Goal: Task Accomplishment & Management: Use online tool/utility

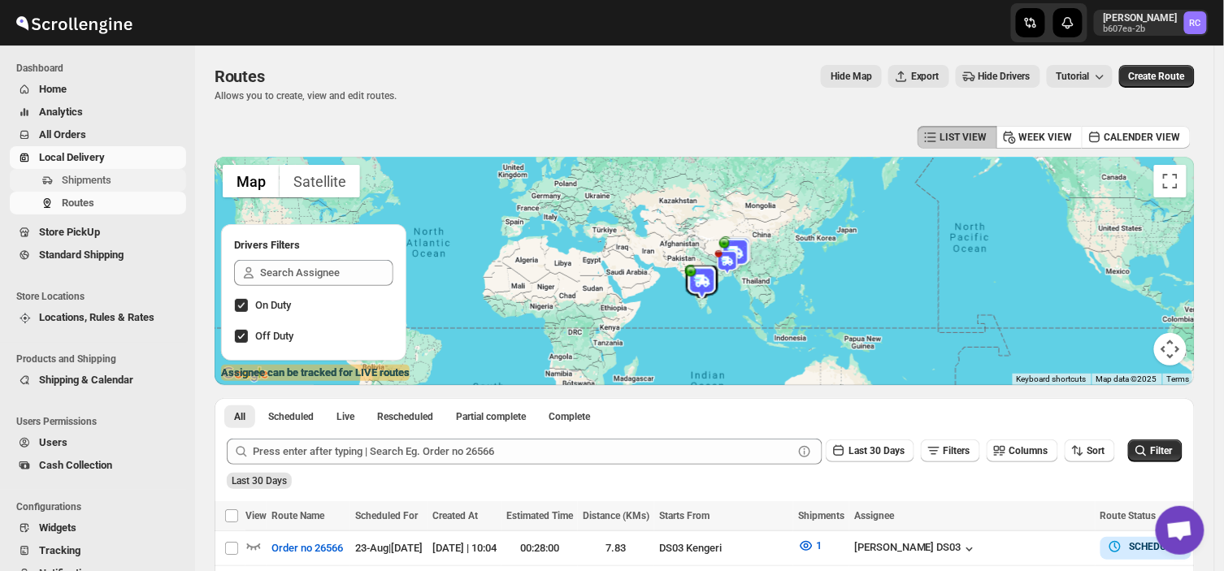
click at [107, 175] on span "Shipments" at bounding box center [87, 180] width 50 height 12
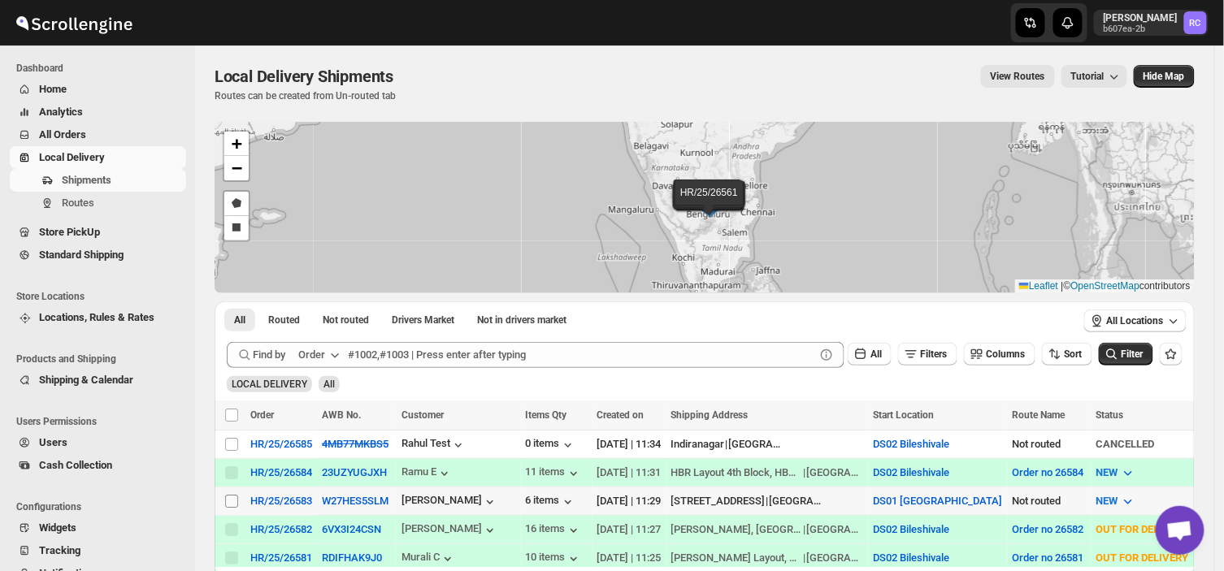
click at [230, 498] on input "Select shipment" at bounding box center [231, 501] width 13 height 13
checkbox input "true"
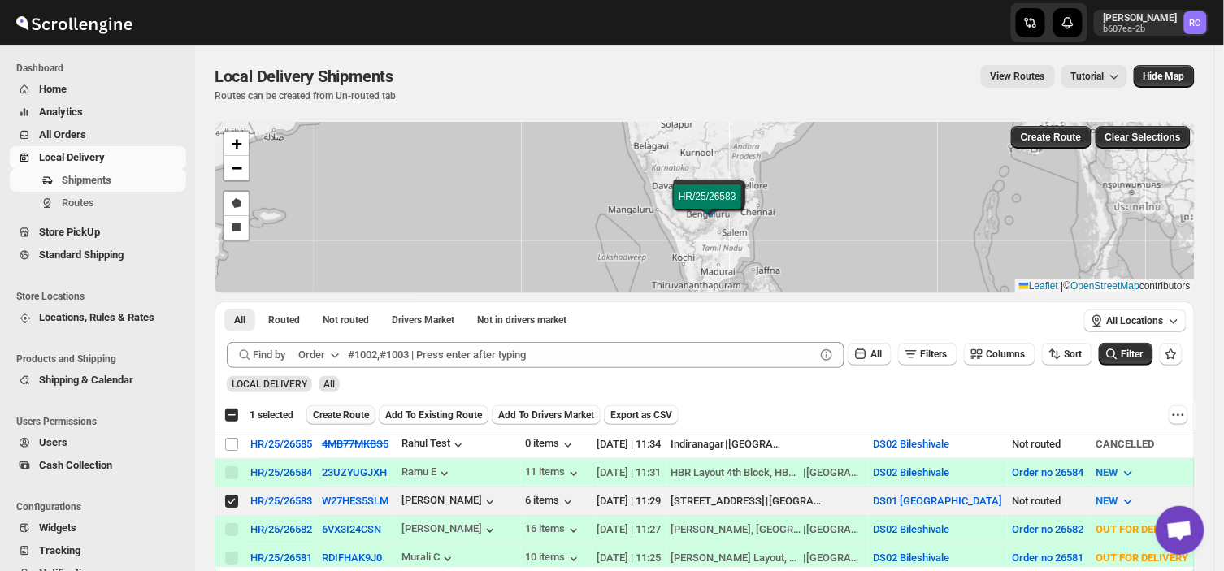
click at [346, 413] on span "Create Route" at bounding box center [341, 415] width 56 height 13
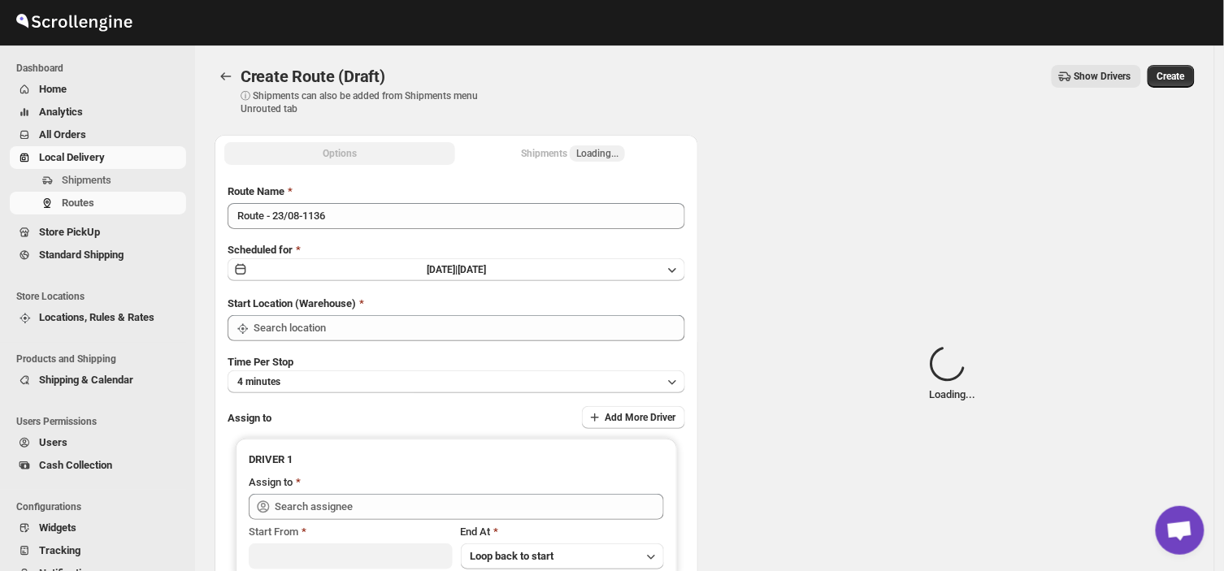
type input "DS01 [GEOGRAPHIC_DATA]"
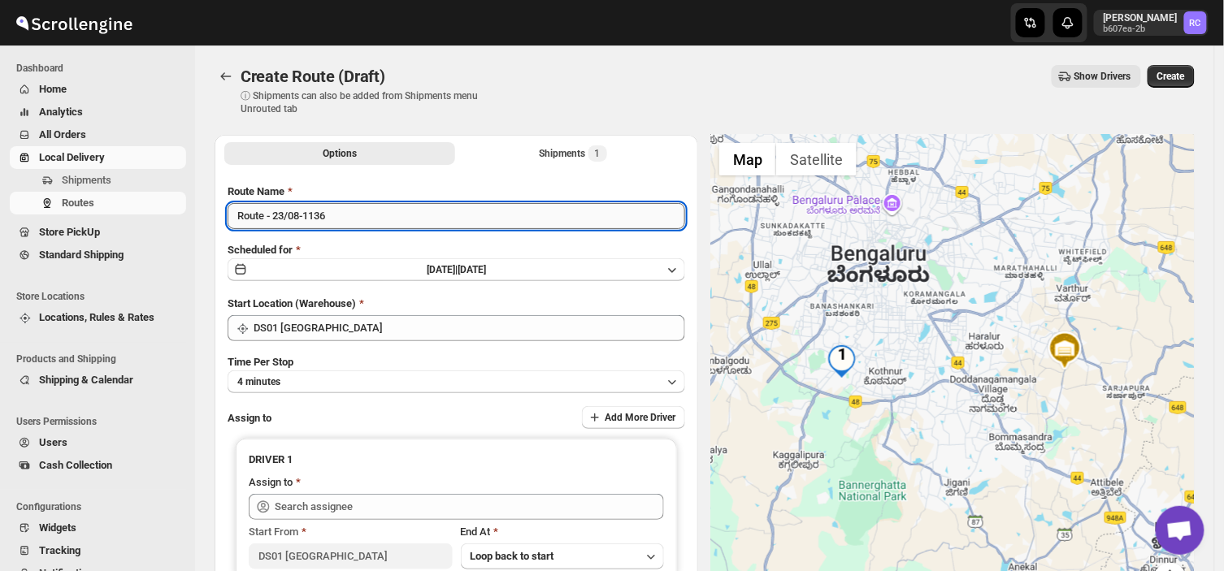
click at [335, 222] on input "Route - 23/08-1136" at bounding box center [456, 216] width 457 height 26
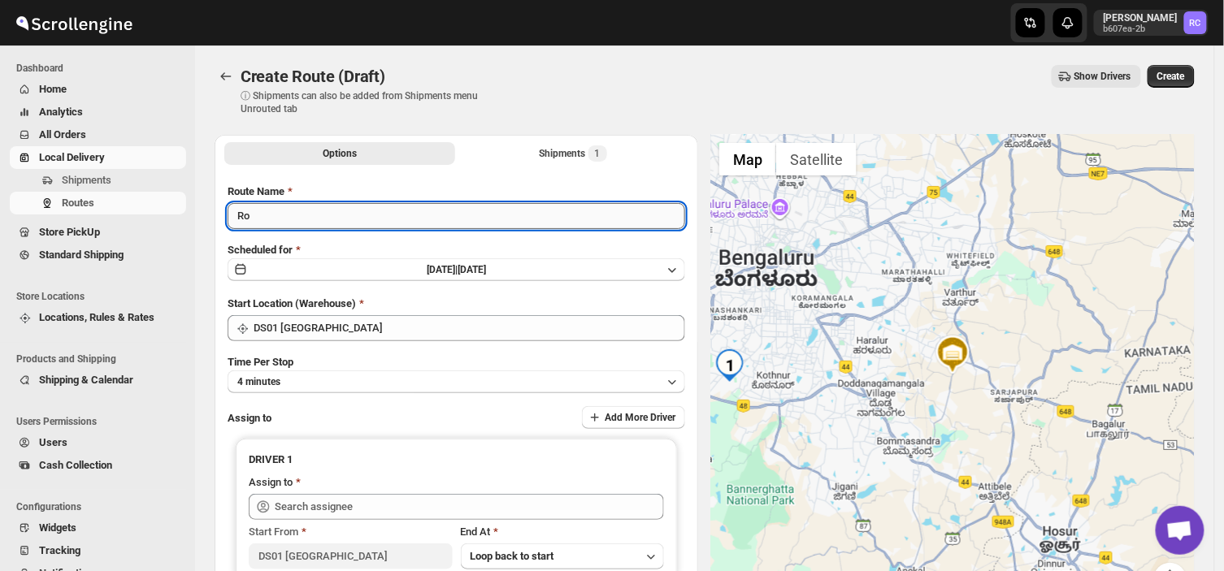
type input "R"
type input "Order no 26583"
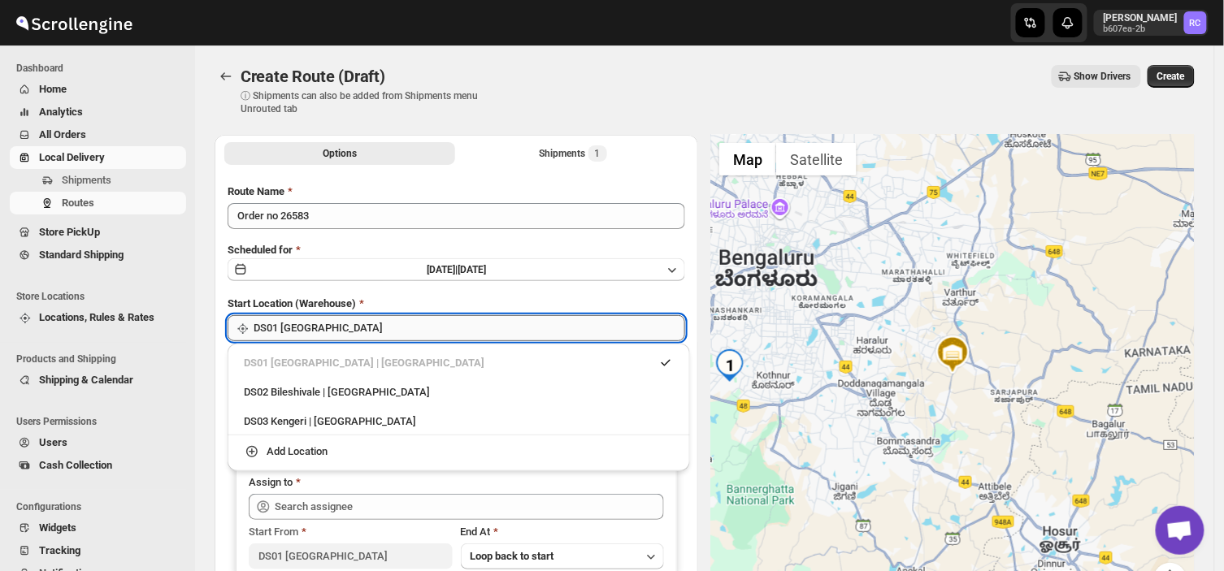
click at [345, 327] on input "DS01 [GEOGRAPHIC_DATA]" at bounding box center [469, 328] width 431 height 26
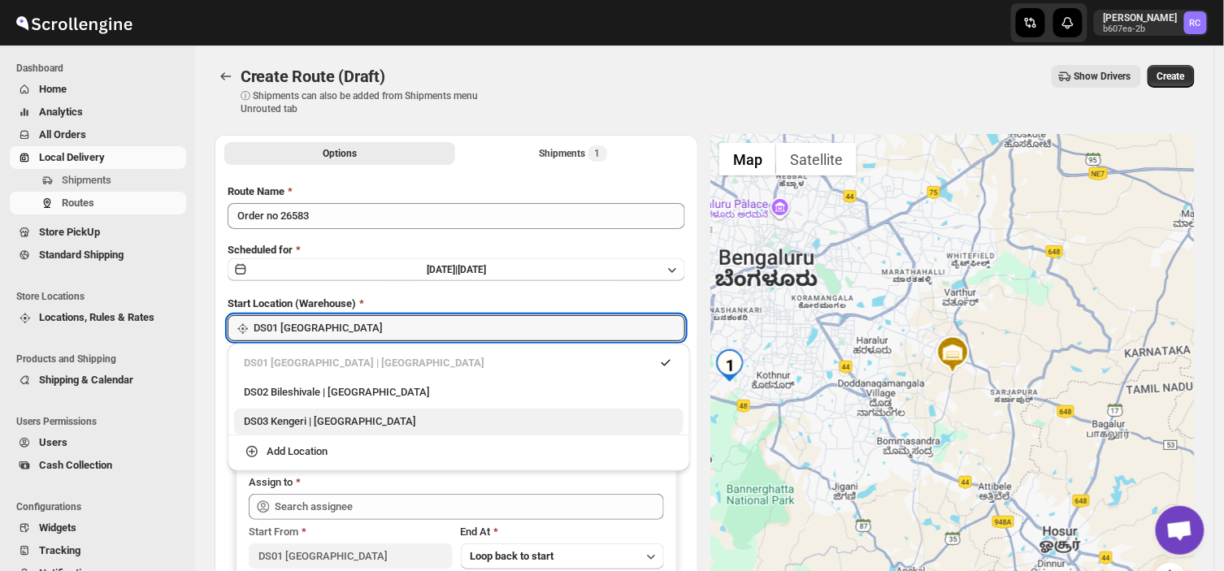
click at [272, 418] on div "DS03 Kengeri | [GEOGRAPHIC_DATA]" at bounding box center [459, 422] width 430 height 16
type input "DS03 Kengeri"
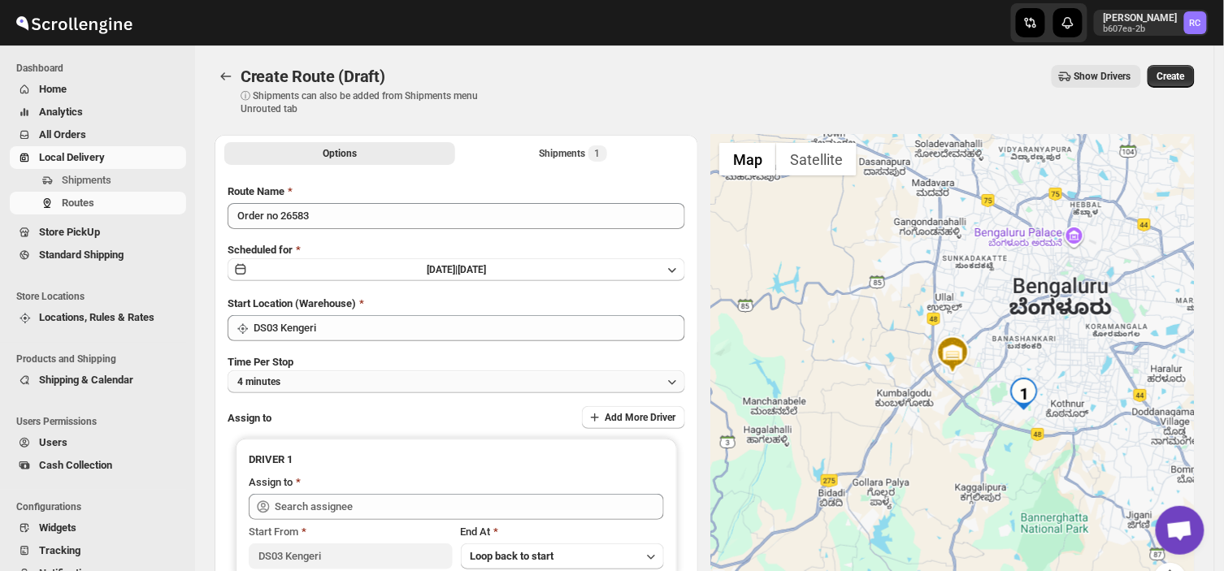
click at [284, 379] on button "4 minutes" at bounding box center [456, 382] width 457 height 23
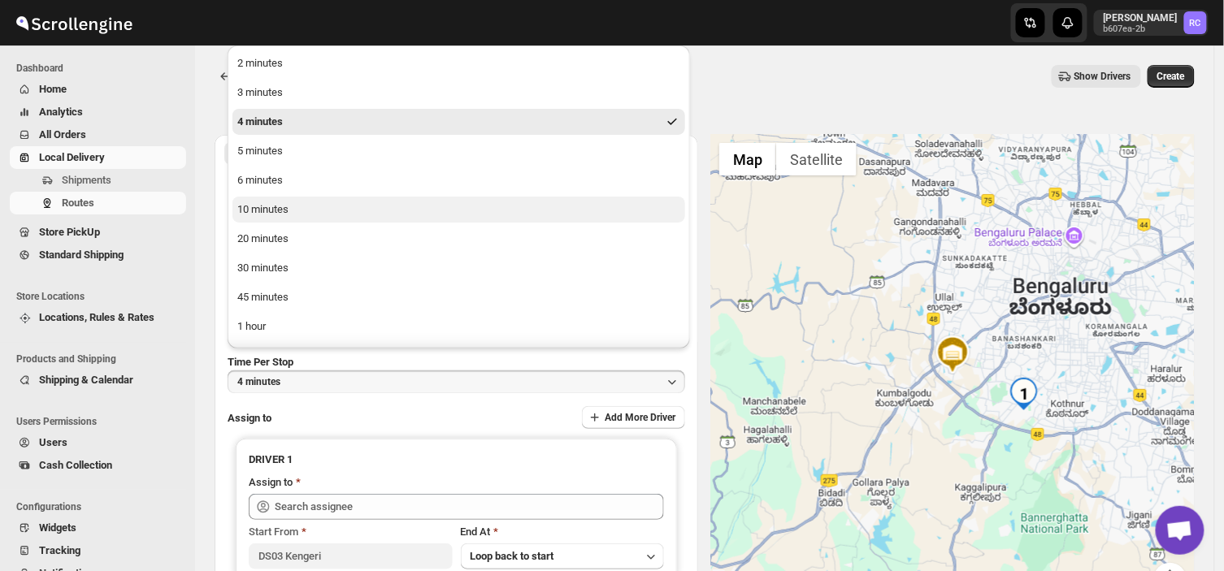
click at [266, 212] on div "10 minutes" at bounding box center [262, 210] width 51 height 16
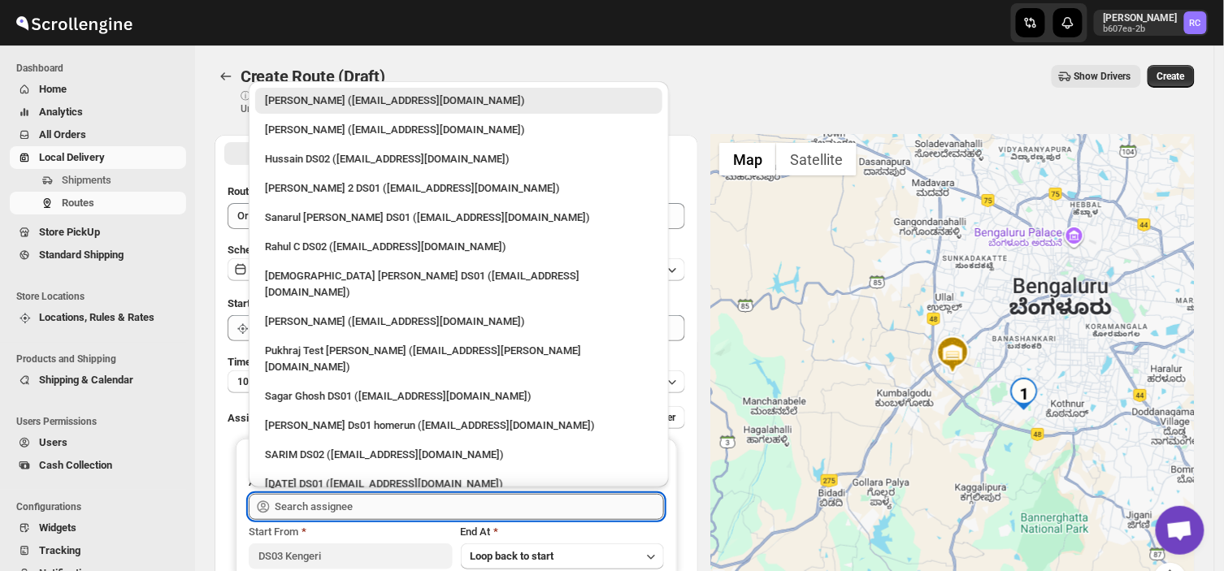
click at [356, 509] on input "text" at bounding box center [469, 507] width 389 height 26
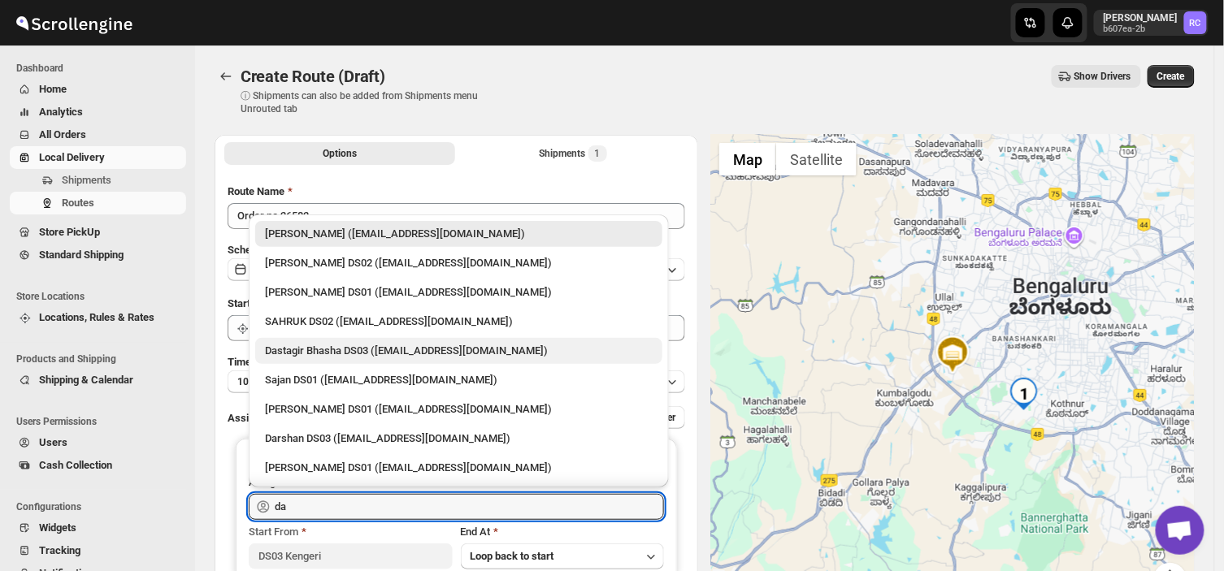
click at [325, 348] on div "Dastagir Bhasha DS03 ([EMAIL_ADDRESS][DOMAIN_NAME])" at bounding box center [459, 351] width 388 height 16
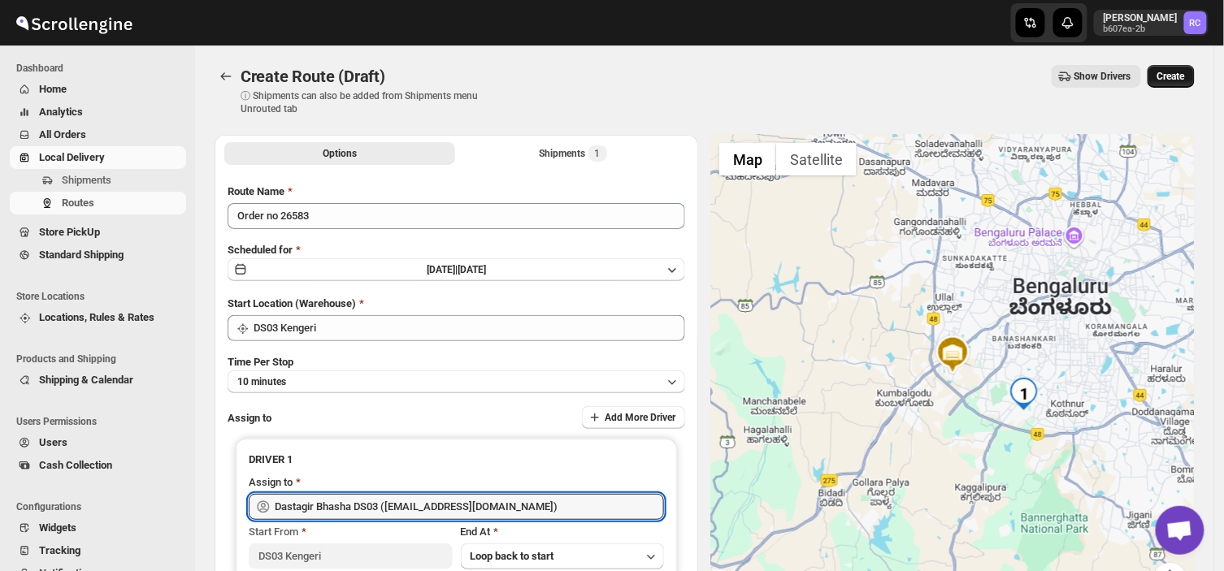
type input "Dastagir Bhasha DS03 ([EMAIL_ADDRESS][DOMAIN_NAME])"
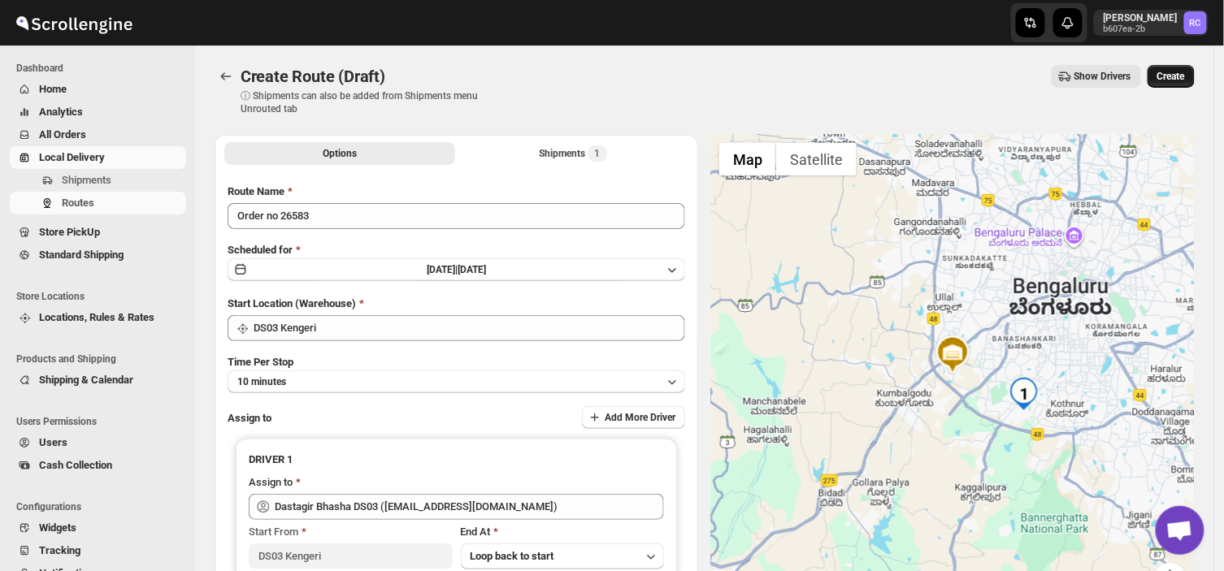
click at [1185, 76] on span "Create" at bounding box center [1171, 76] width 28 height 13
